Goal: Transaction & Acquisition: Purchase product/service

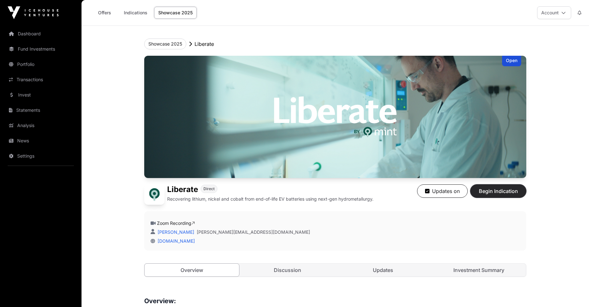
click at [496, 190] on span "Begin Indication" at bounding box center [498, 191] width 40 height 8
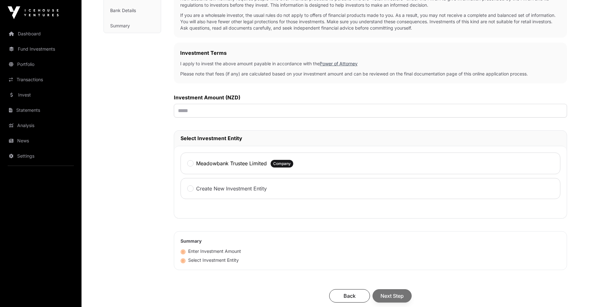
scroll to position [159, 0]
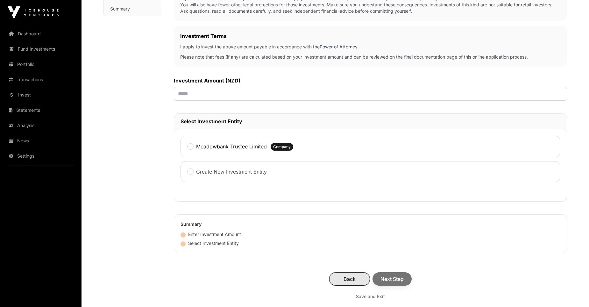
click at [360, 283] on span "Back" at bounding box center [349, 279] width 25 height 8
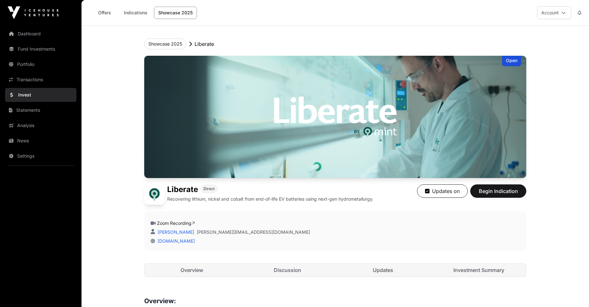
click at [206, 47] on p "Liberate" at bounding box center [204, 44] width 19 height 8
click at [210, 45] on p "Liberate" at bounding box center [204, 44] width 19 height 8
